Goal: Find specific page/section: Find specific page/section

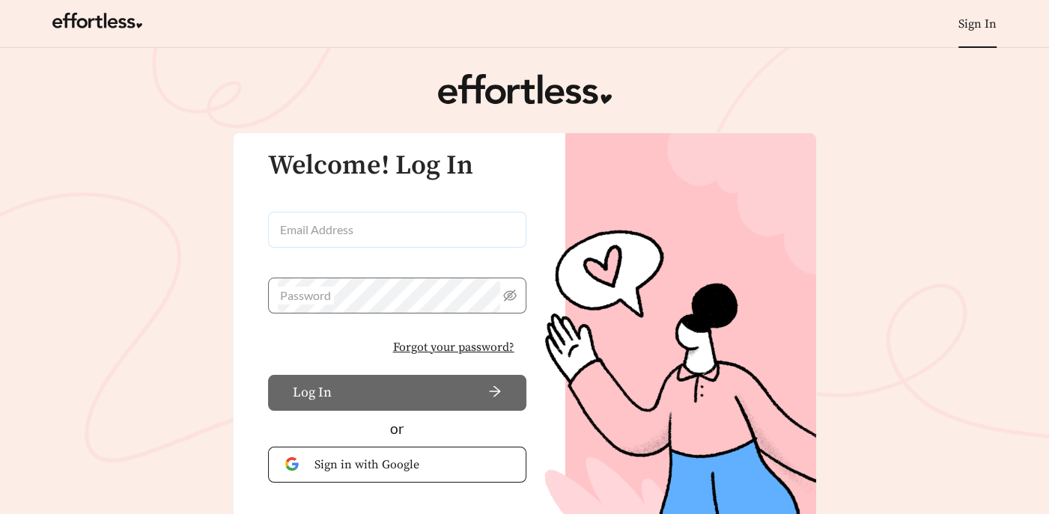
type input "**********"
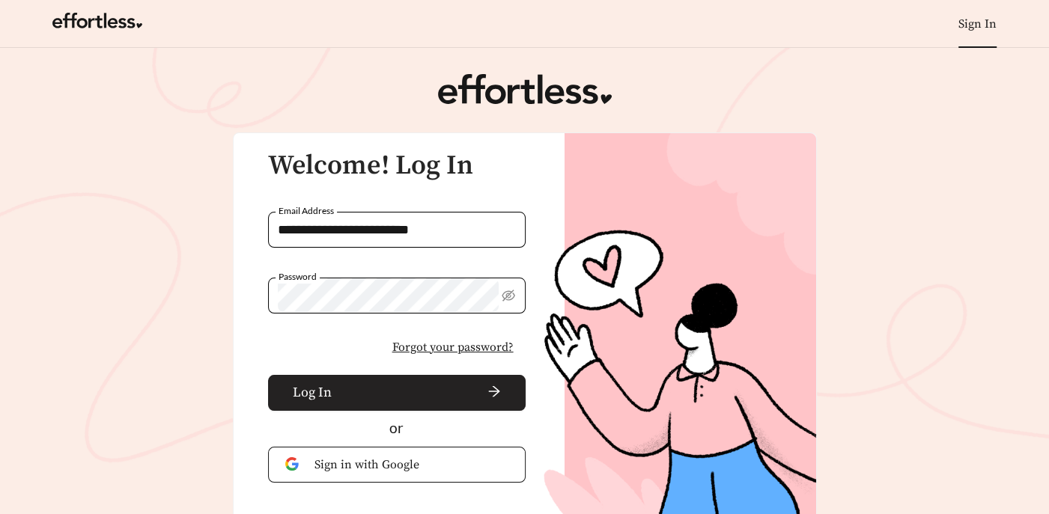
click at [349, 400] on span "arrow-right" at bounding box center [419, 393] width 163 height 16
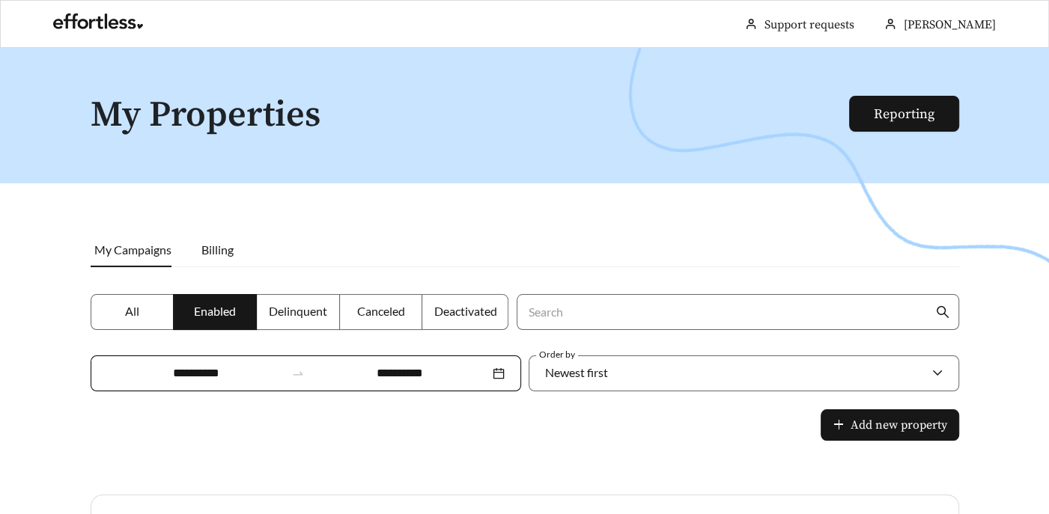
click at [125, 311] on span "All" at bounding box center [132, 311] width 14 height 14
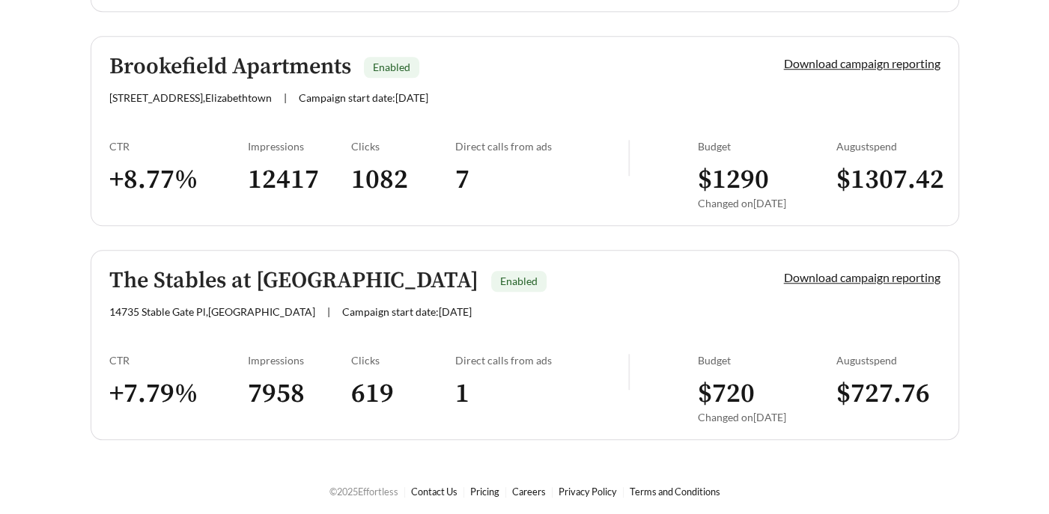
scroll to position [889, 0]
